Goal: Task Accomplishment & Management: Use online tool/utility

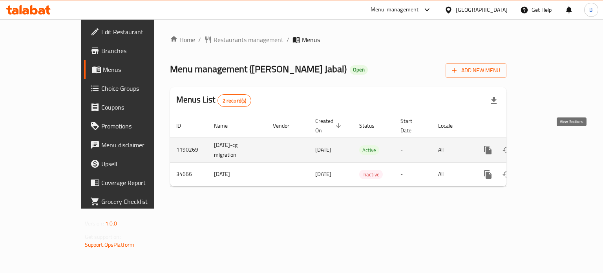
click at [549, 145] on icon "enhanced table" at bounding box center [544, 149] width 9 height 9
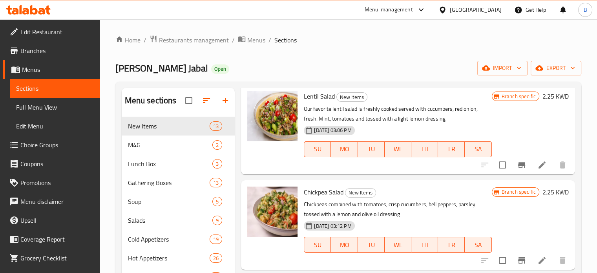
scroll to position [266, 0]
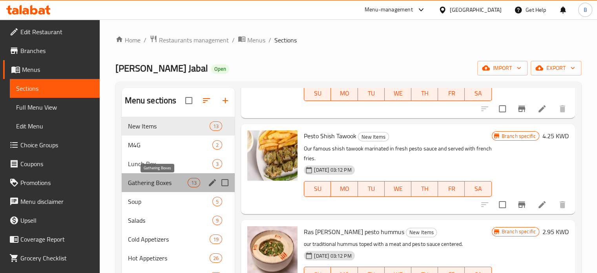
click at [141, 181] on span "Gathering Boxes" at bounding box center [158, 182] width 60 height 9
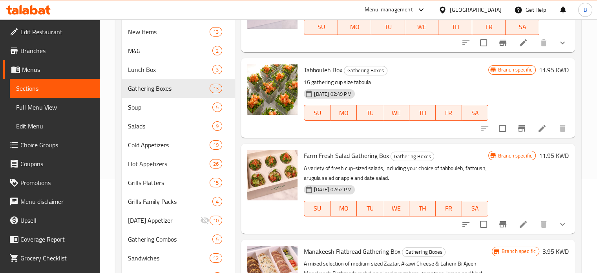
scroll to position [93, 0]
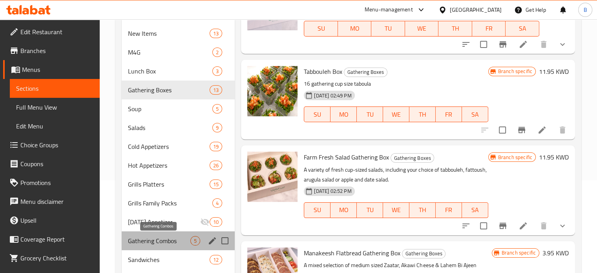
click at [159, 245] on span "Gathering Combos" at bounding box center [159, 240] width 63 height 9
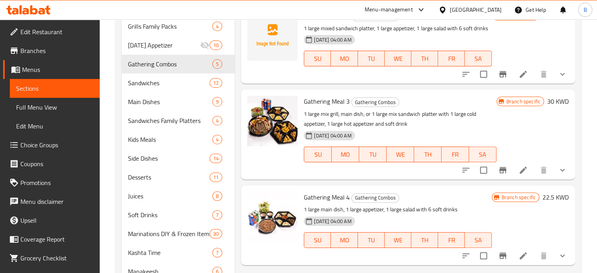
scroll to position [124, 0]
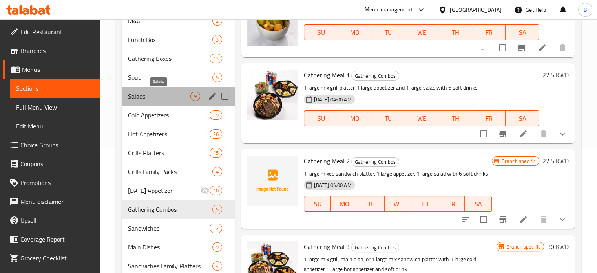
click at [169, 93] on span "Salads" at bounding box center [159, 95] width 63 height 9
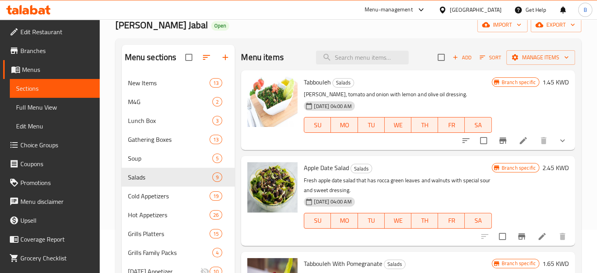
scroll to position [43, 0]
click at [521, 137] on icon at bounding box center [523, 140] width 9 height 9
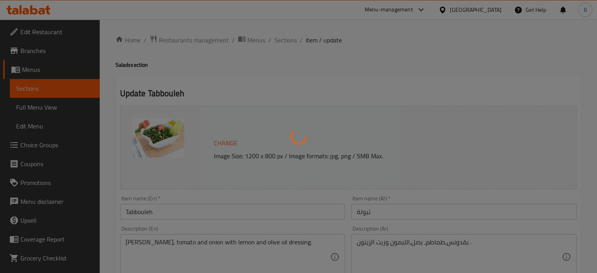
type input "إختيارك من:"
type input "1"
type input "الأضافات :"
type input "0"
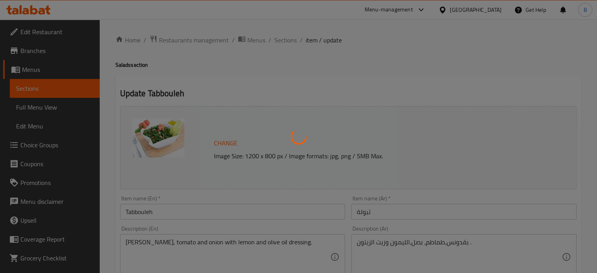
type input "1"
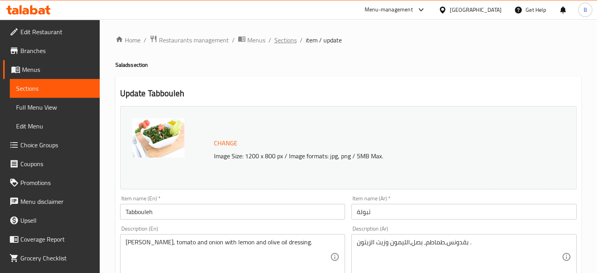
click at [285, 40] on span "Sections" at bounding box center [285, 39] width 22 height 9
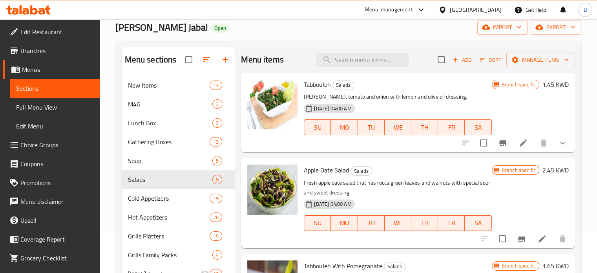
scroll to position [40, 0]
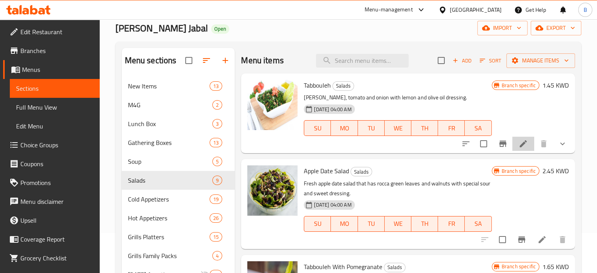
click at [526, 145] on li at bounding box center [523, 144] width 22 height 14
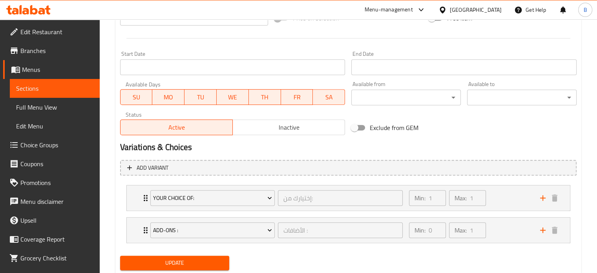
scroll to position [338, 0]
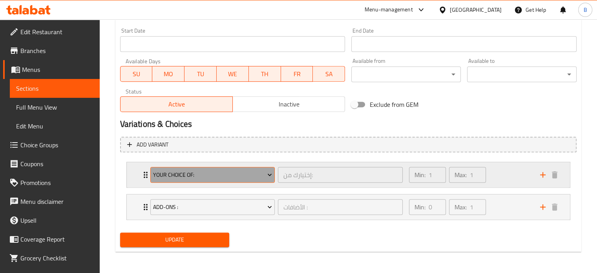
click at [224, 171] on span "Your Choice Of:" at bounding box center [212, 175] width 119 height 10
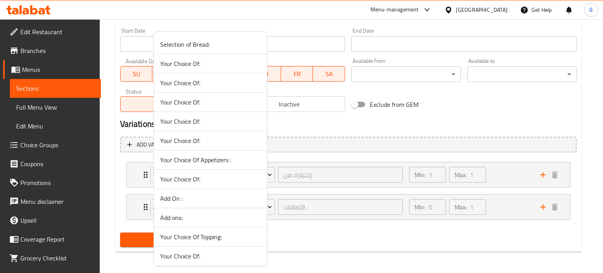
click at [369, 136] on div at bounding box center [301, 136] width 603 height 273
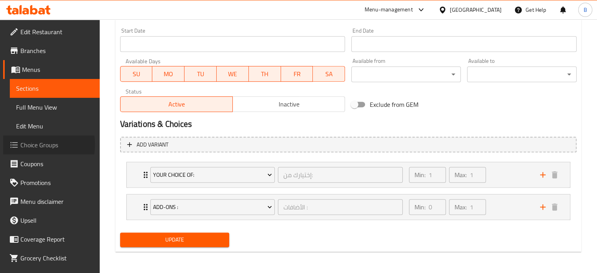
click at [30, 144] on span "Choice Groups" at bounding box center [56, 144] width 73 height 9
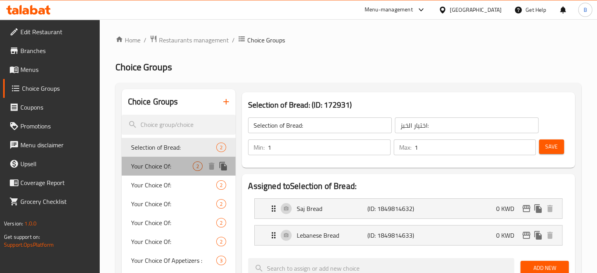
click at [163, 164] on span "Your Choice Of:" at bounding box center [162, 165] width 62 height 9
type input "Your Choice Of:"
type input "إختيارك من:"
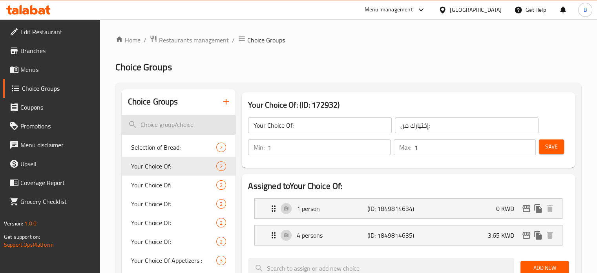
click at [163, 120] on input "search" at bounding box center [179, 125] width 114 height 20
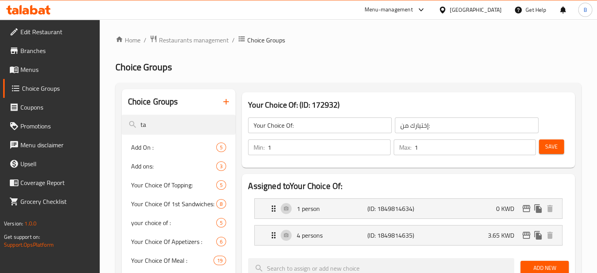
type input "ta"
click at [34, 67] on span "Menus" at bounding box center [56, 69] width 73 height 9
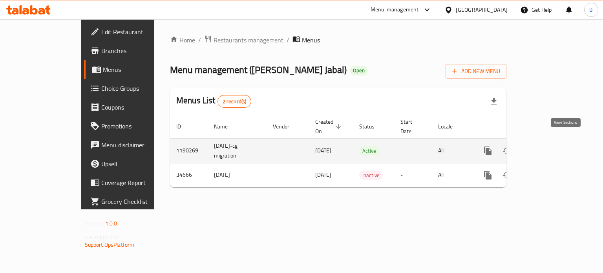
click at [549, 146] on icon "enhanced table" at bounding box center [544, 150] width 9 height 9
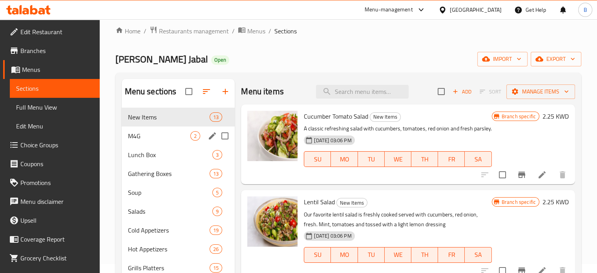
scroll to position [9, 0]
click at [363, 92] on input "search" at bounding box center [362, 92] width 93 height 14
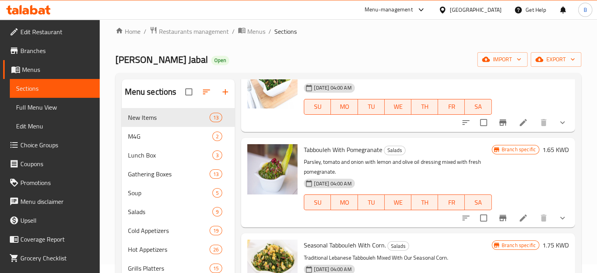
scroll to position [534, 0]
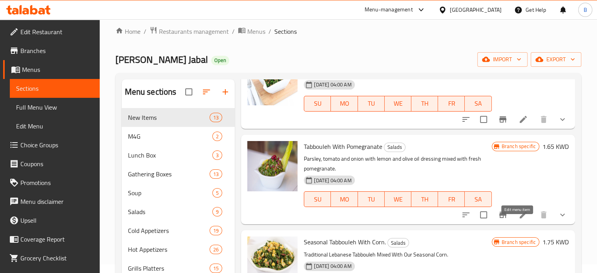
type input "tab"
click at [519, 219] on icon at bounding box center [523, 214] width 9 height 9
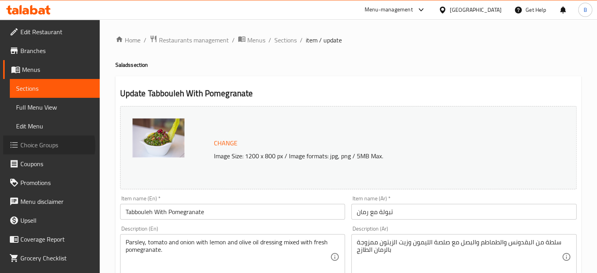
click at [48, 146] on span "Choice Groups" at bounding box center [56, 144] width 73 height 9
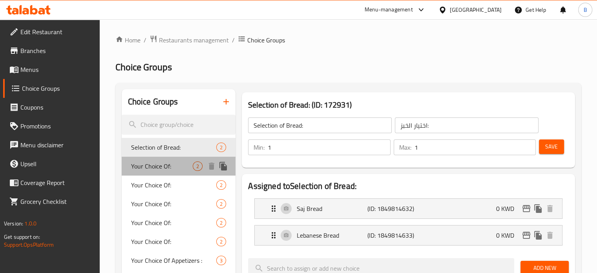
click at [164, 170] on span "Your Choice Of:" at bounding box center [162, 165] width 62 height 9
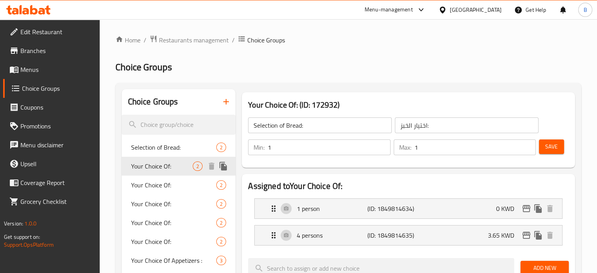
type input "Your Choice Of:"
type input "إختيارك من:"
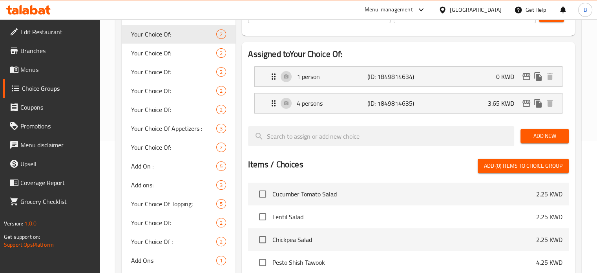
scroll to position [132, 0]
click at [381, 108] on p "(ID: 1849814635)" at bounding box center [390, 103] width 47 height 9
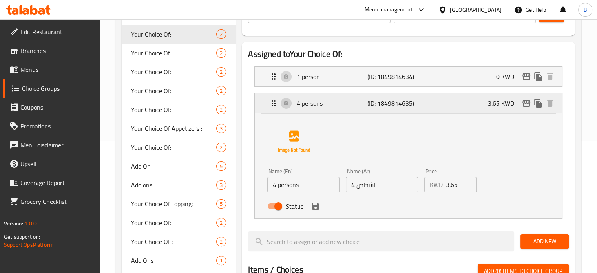
click at [381, 108] on p "(ID: 1849814635)" at bounding box center [390, 103] width 47 height 9
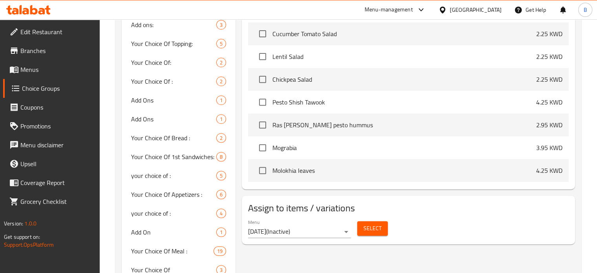
scroll to position [312, 0]
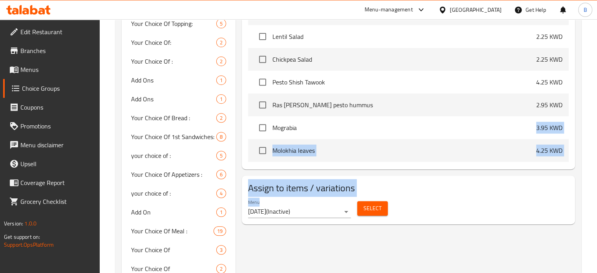
drag, startPoint x: 339, startPoint y: 231, endPoint x: 358, endPoint y: 137, distance: 95.4
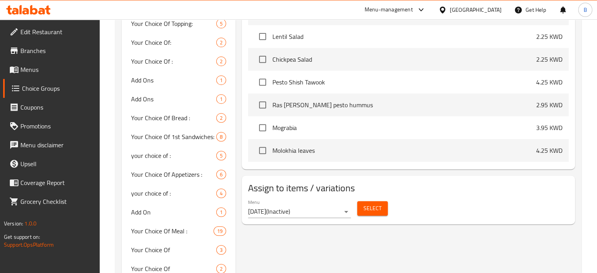
click at [469, 205] on div "Menu [DATE] ( Inactive ) Select" at bounding box center [408, 208] width 327 height 25
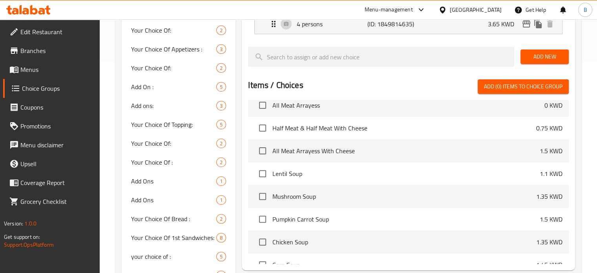
scroll to position [2533, 0]
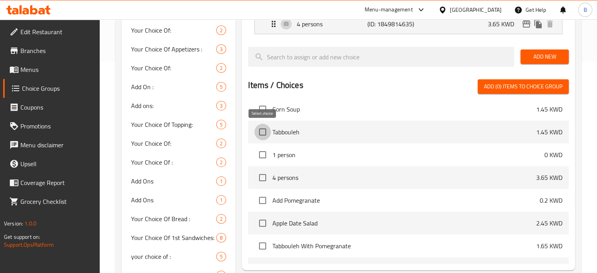
click at [269, 130] on input "checkbox" at bounding box center [262, 132] width 16 height 16
checkbox input "true"
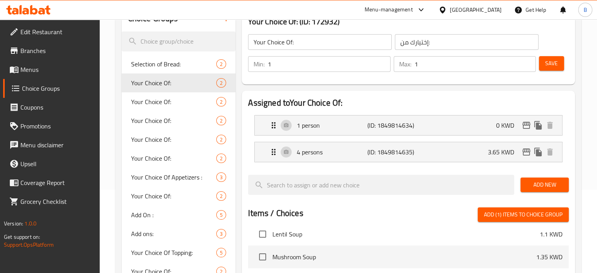
scroll to position [84, 0]
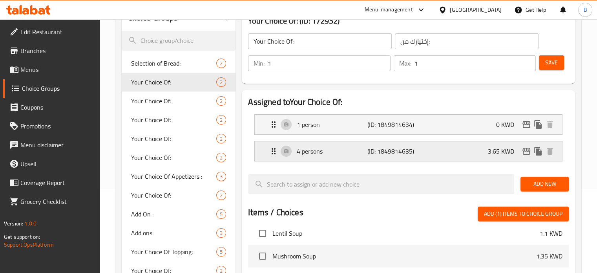
click at [400, 150] on p "(ID: 1849814635)" at bounding box center [390, 150] width 47 height 9
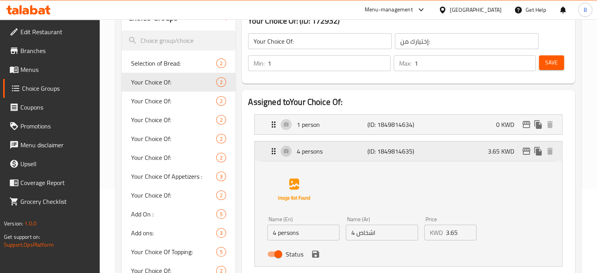
click at [400, 150] on p "(ID: 1849814635)" at bounding box center [390, 150] width 47 height 9
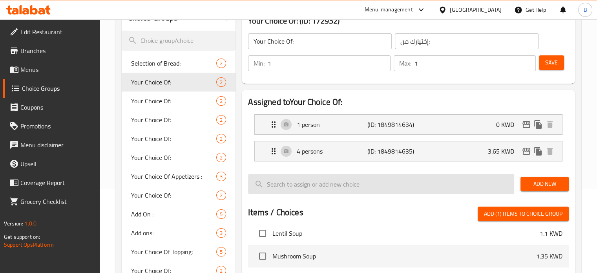
click at [372, 192] on input "search" at bounding box center [381, 184] width 266 height 20
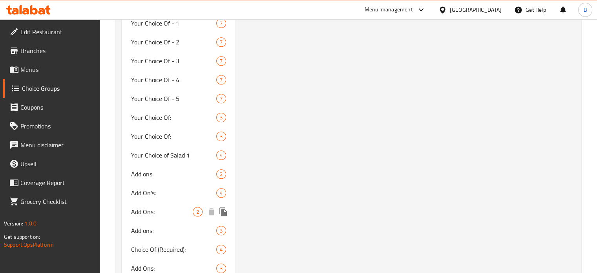
scroll to position [614, 0]
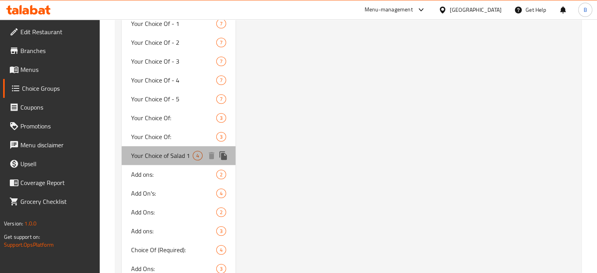
click at [173, 155] on span "Your Choice of Salad 1" at bounding box center [162, 155] width 62 height 9
type input "Your Choice of Salad 1"
type input "اختيارك من السلطة 1"
click at [158, 157] on span "Your Choice of Salad 1" at bounding box center [162, 155] width 62 height 9
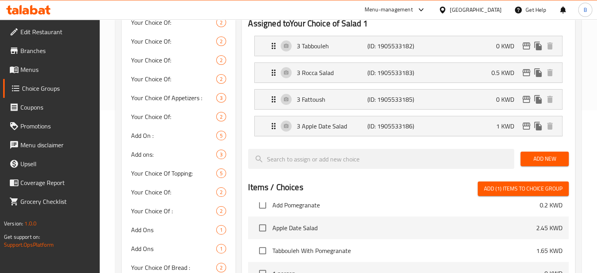
scroll to position [162, 0]
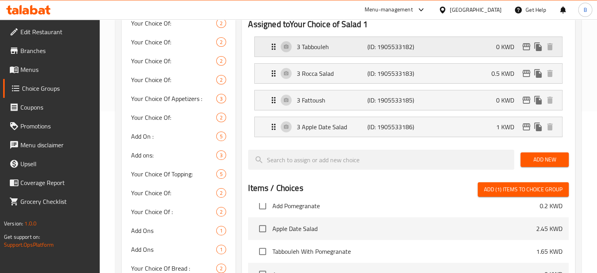
click at [403, 48] on p "(ID: 1905533182)" at bounding box center [390, 46] width 47 height 9
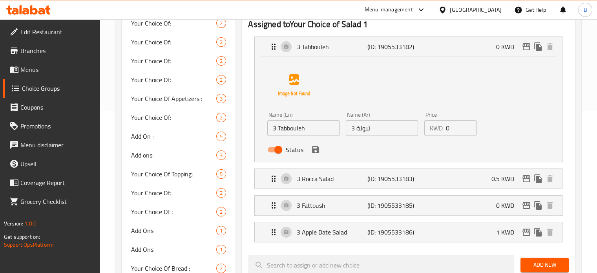
click at [398, 57] on div "Name (En) 3 Tabbouleh Name (En) Name (Ar) 3 تبولة Name (Ar) Price KWD 0 Price S…" at bounding box center [408, 109] width 307 height 105
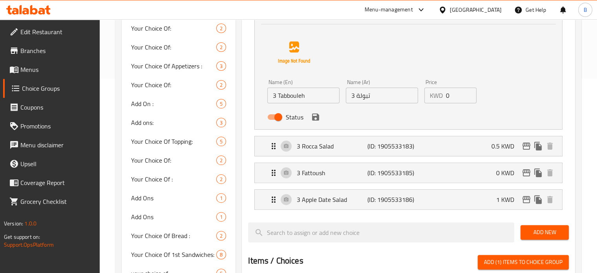
scroll to position [95, 0]
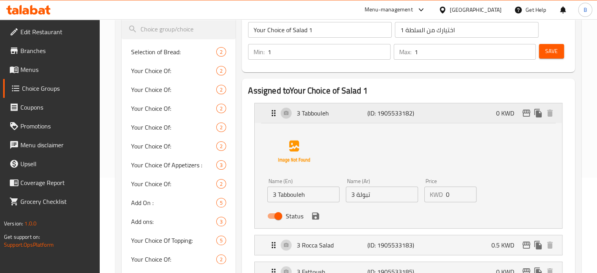
click at [386, 117] on p "(ID: 1905533182)" at bounding box center [390, 112] width 47 height 9
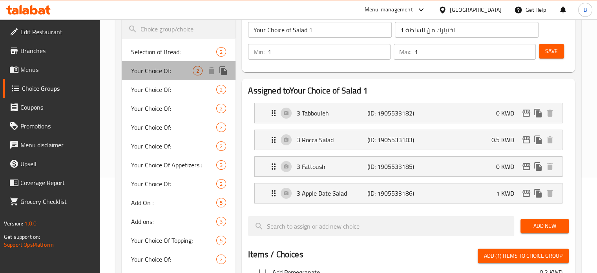
click at [158, 66] on span "Your Choice Of:" at bounding box center [162, 70] width 62 height 9
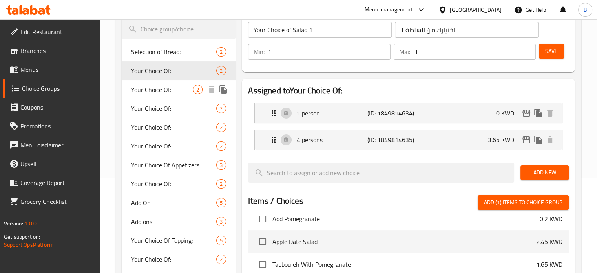
type input "Your Choice Of:"
type input "إختيارك من:"
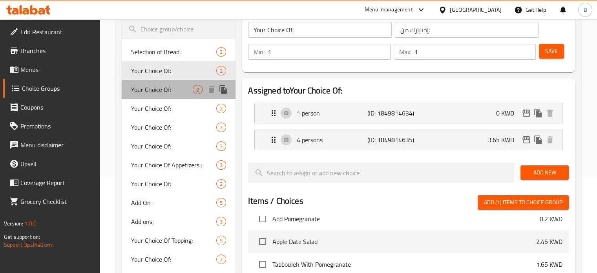
click at [156, 91] on span "Your Choice Of:" at bounding box center [162, 89] width 62 height 9
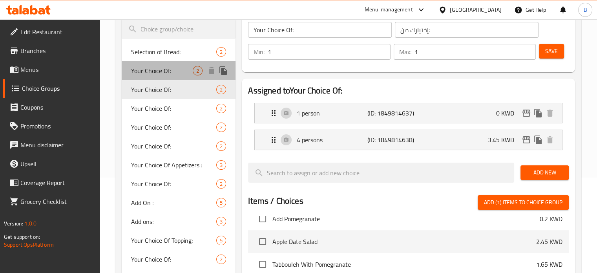
click at [149, 73] on span "Your Choice Of:" at bounding box center [162, 70] width 62 height 9
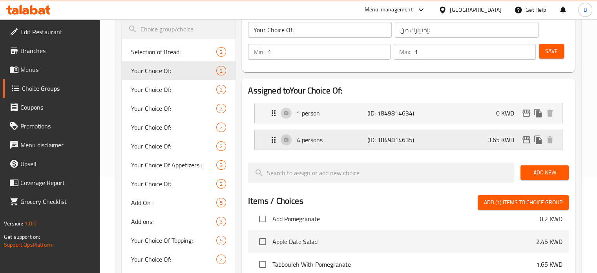
click at [339, 139] on p "4 persons" at bounding box center [332, 139] width 70 height 9
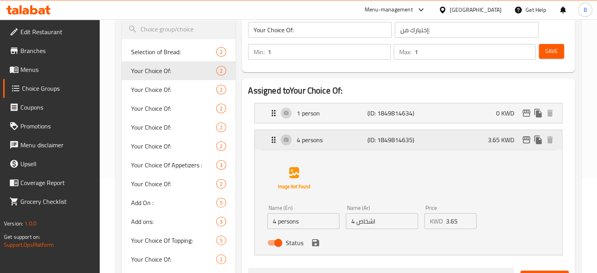
click at [371, 138] on p "(ID: 1849814635)" at bounding box center [390, 139] width 47 height 9
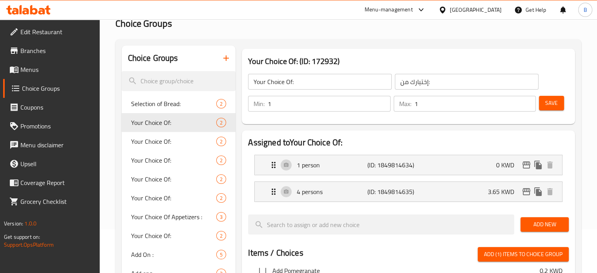
scroll to position [0, 0]
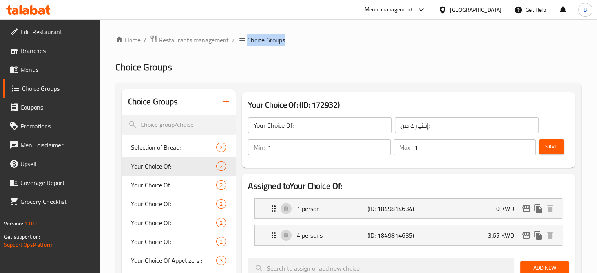
drag, startPoint x: 247, startPoint y: 37, endPoint x: 289, endPoint y: 45, distance: 42.7
click at [338, 44] on ol "Home / Restaurants management / Choice Groups" at bounding box center [348, 40] width 466 height 10
